Goal: Navigation & Orientation: Find specific page/section

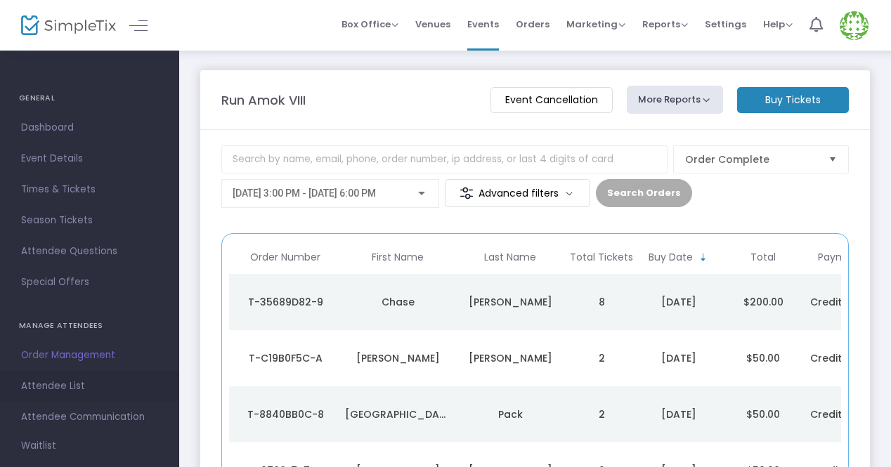
click at [96, 382] on span "Attendee List" at bounding box center [89, 386] width 137 height 18
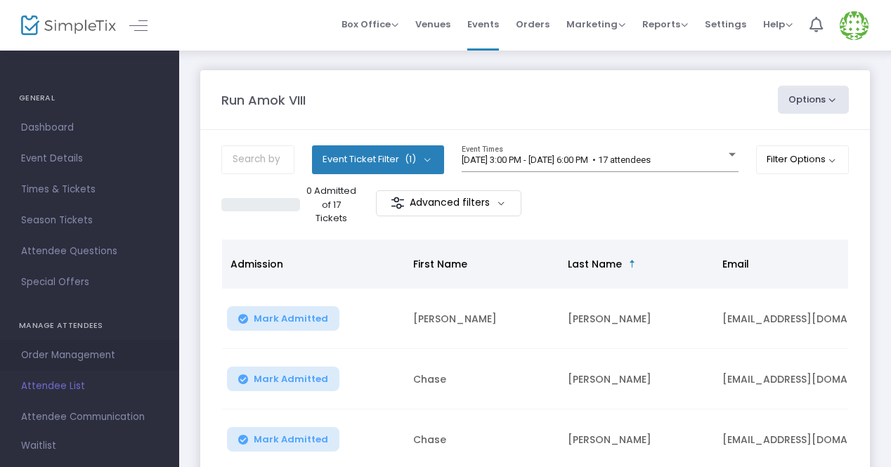
click at [89, 362] on span "Order Management" at bounding box center [89, 356] width 137 height 18
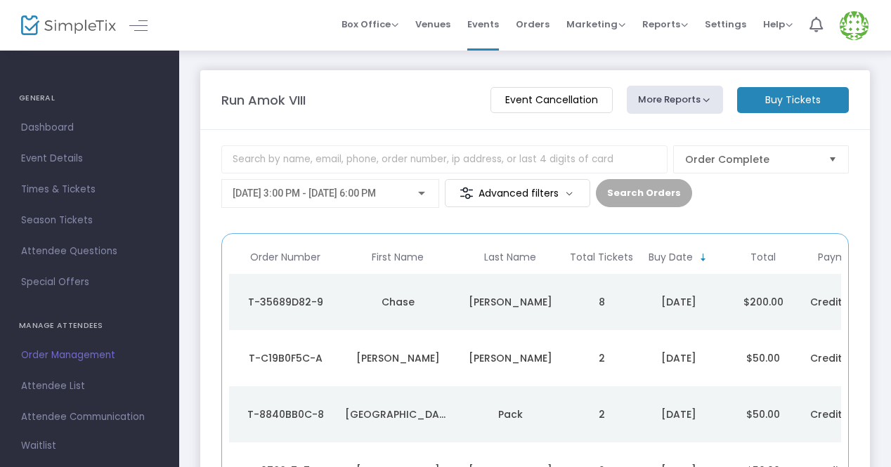
click at [56, 110] on h4 "GENERAL" at bounding box center [89, 98] width 141 height 28
click at [58, 116] on link "Dashboard" at bounding box center [89, 127] width 179 height 31
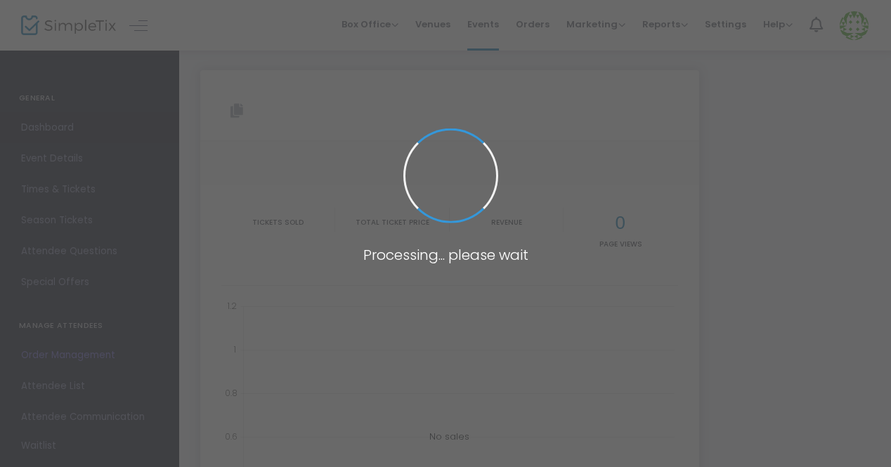
type input "[URL][DOMAIN_NAME]"
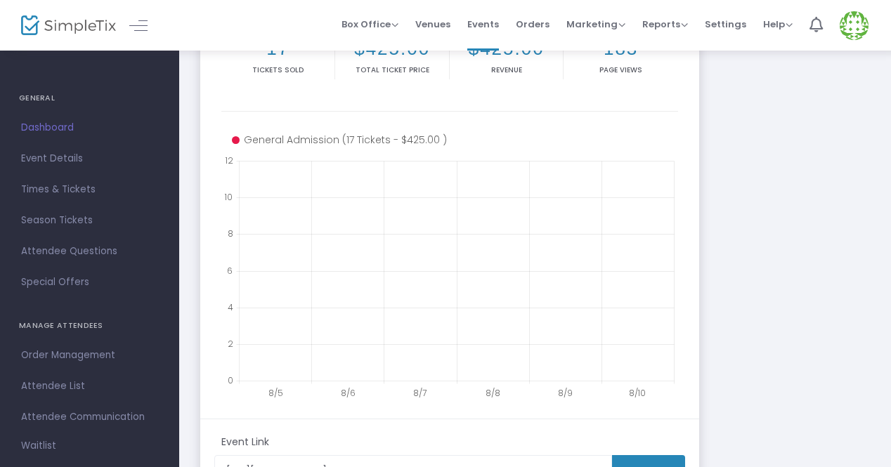
scroll to position [221, 0]
